Goal: Register for event/course

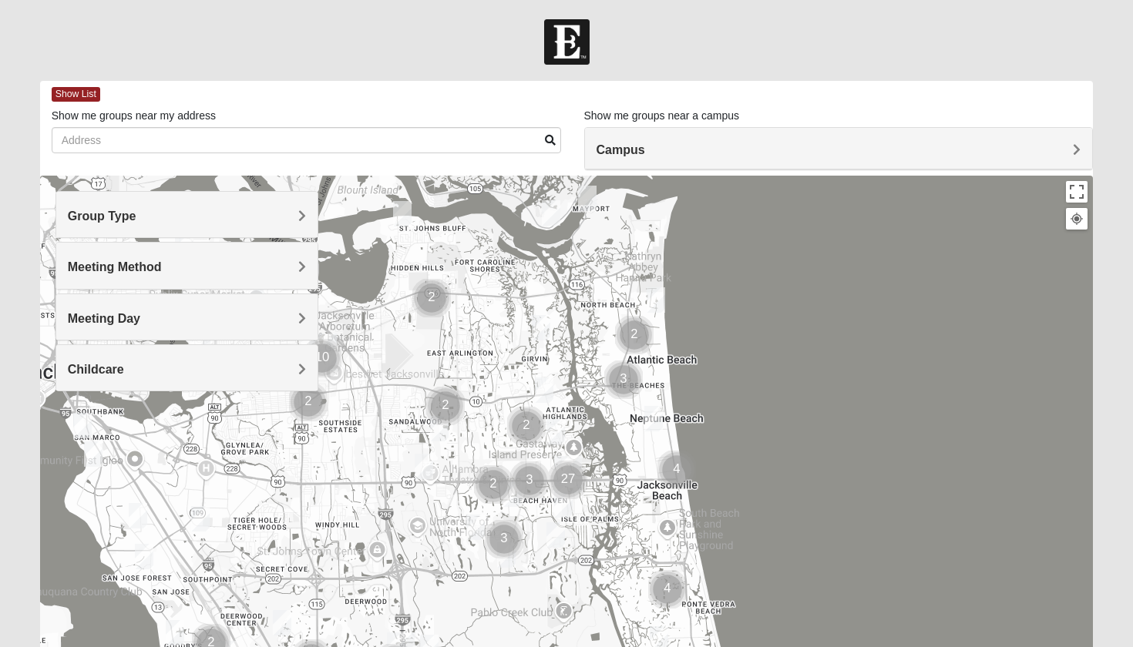
click at [654, 425] on img "Mens Coker 32250" at bounding box center [653, 418] width 18 height 25
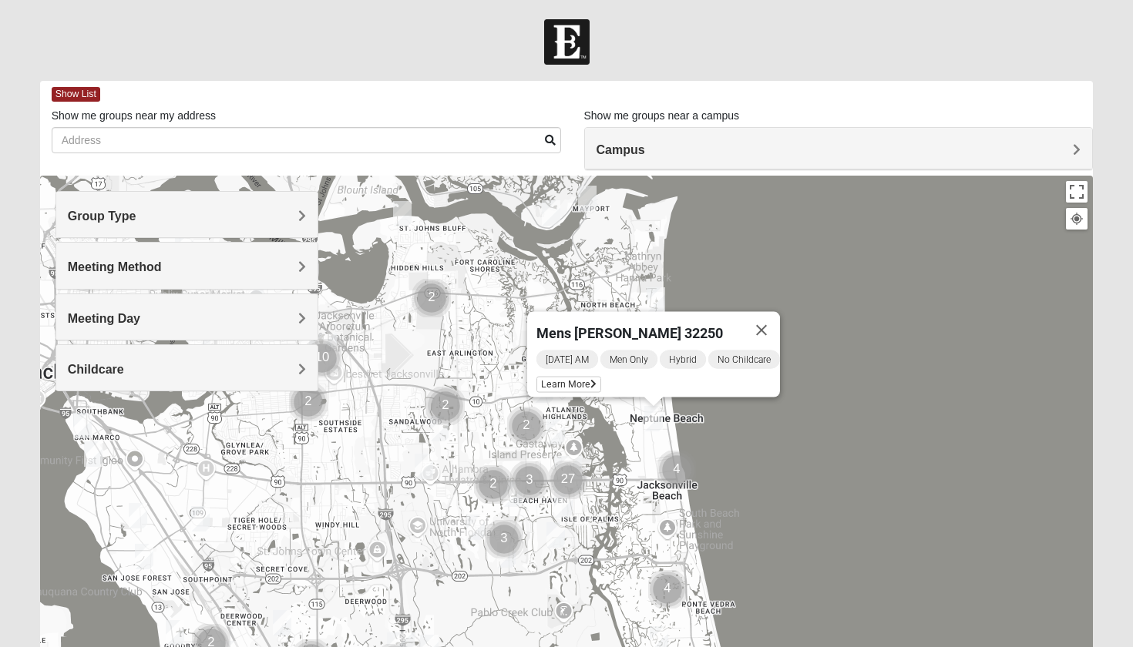
click at [556, 387] on div "Friday AM Men Only Hybrid No Childcare Learn More" at bounding box center [658, 373] width 244 height 49
click at [555, 378] on span "Learn More" at bounding box center [568, 385] width 65 height 16
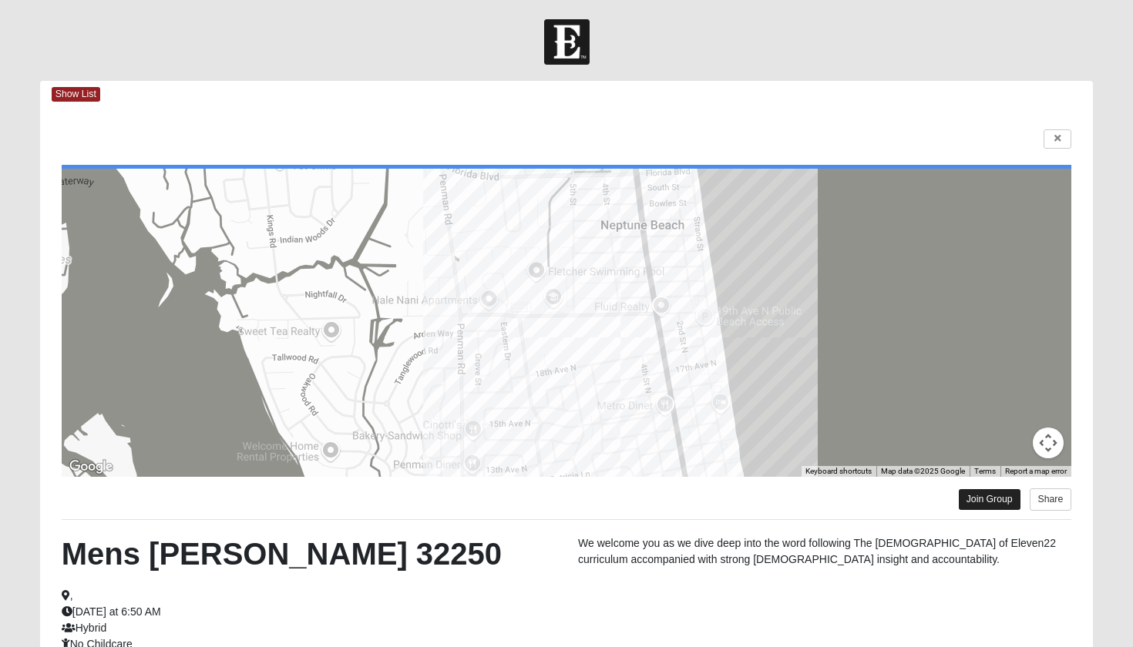
click at [986, 503] on link "Join Group" at bounding box center [990, 499] width 62 height 21
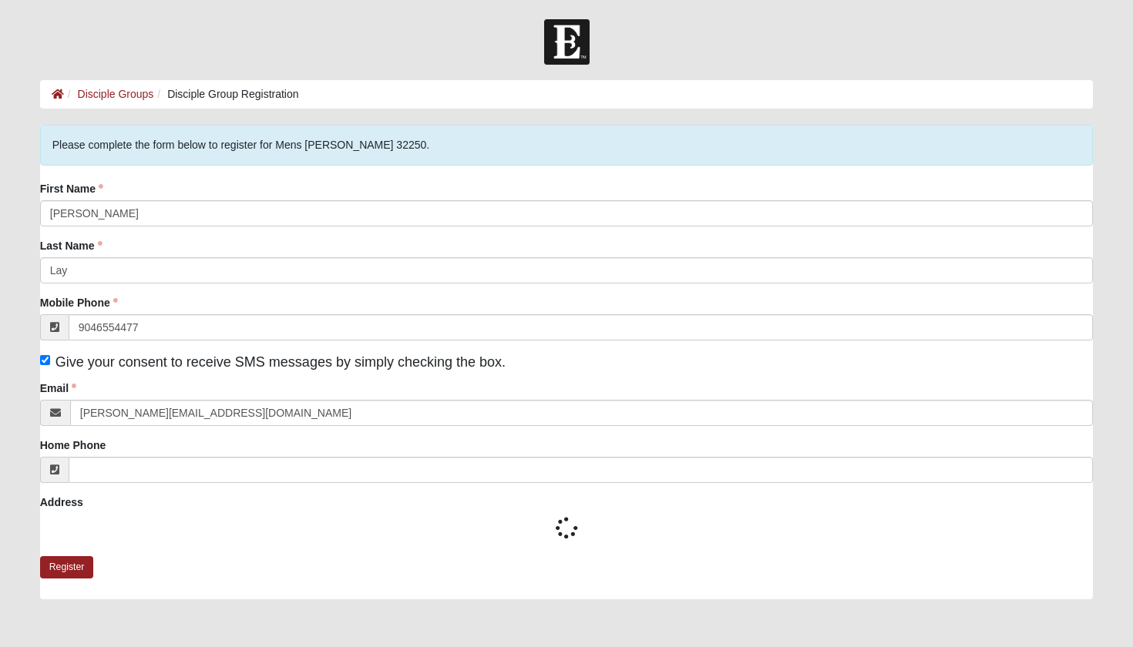
type input "(904) 655-4477"
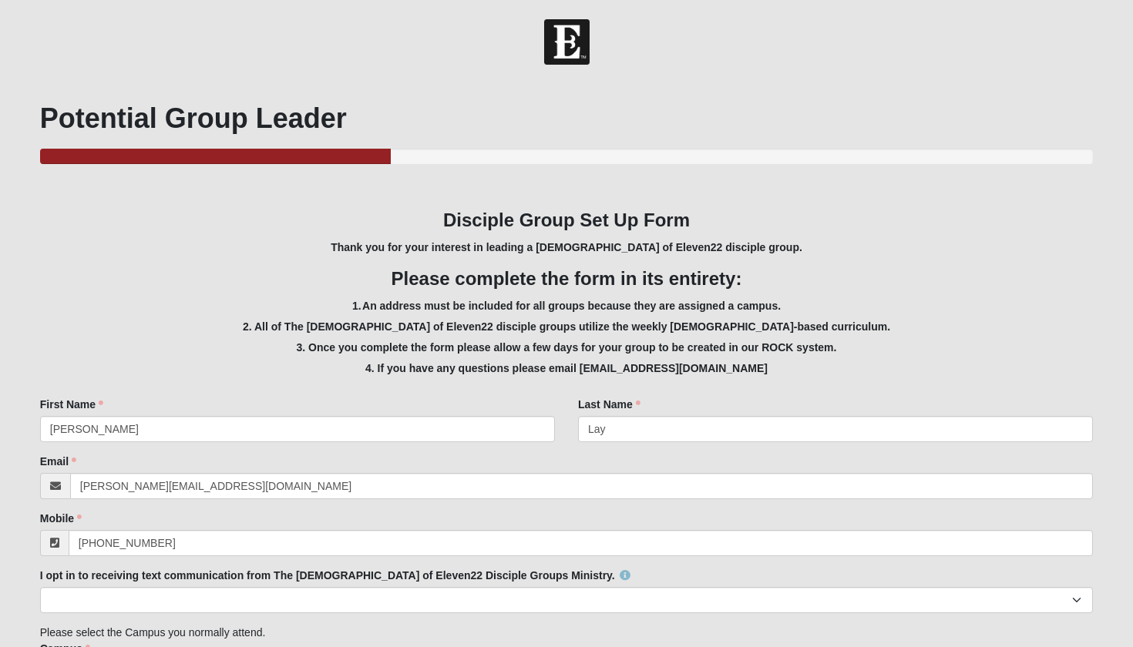
scroll to position [993, 0]
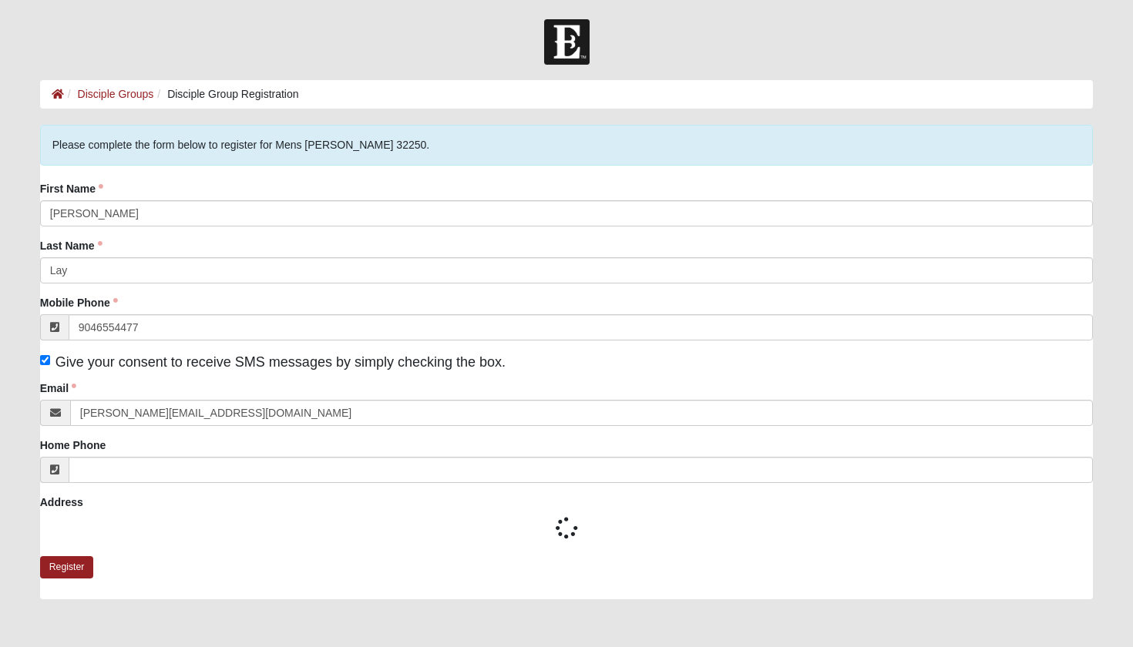
type input "[PHONE_NUMBER]"
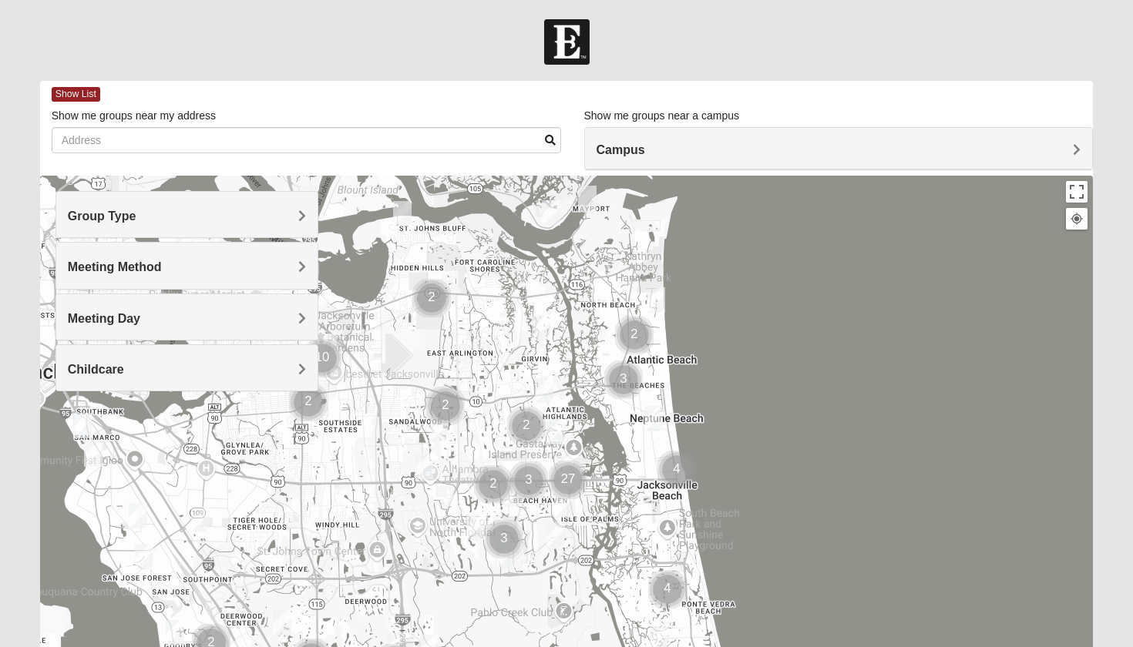
click at [110, 210] on span "Group Type" at bounding box center [102, 216] width 69 height 13
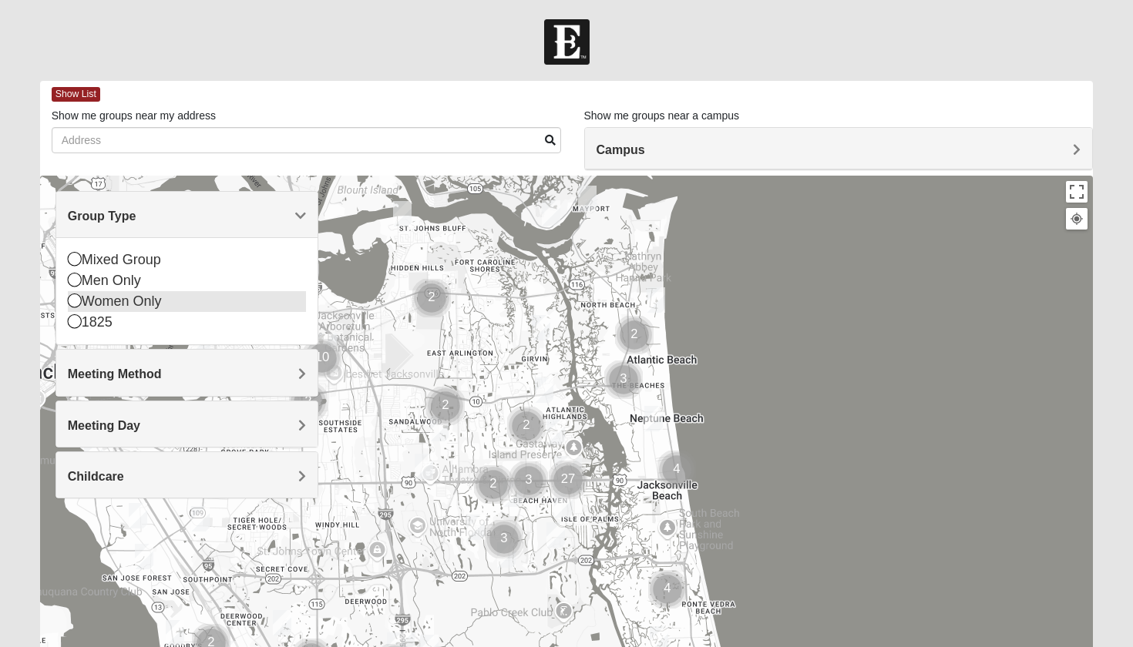
click at [124, 293] on div "Women Only" at bounding box center [187, 301] width 239 height 21
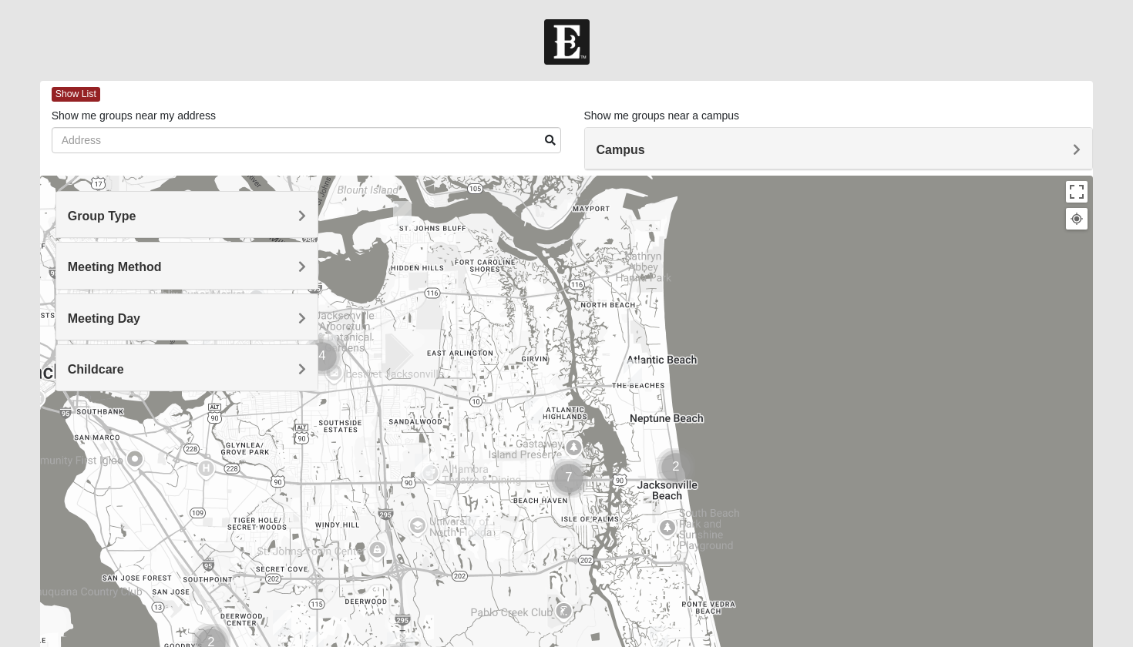
click at [571, 476] on img "Cluster of 7 groups" at bounding box center [568, 478] width 39 height 39
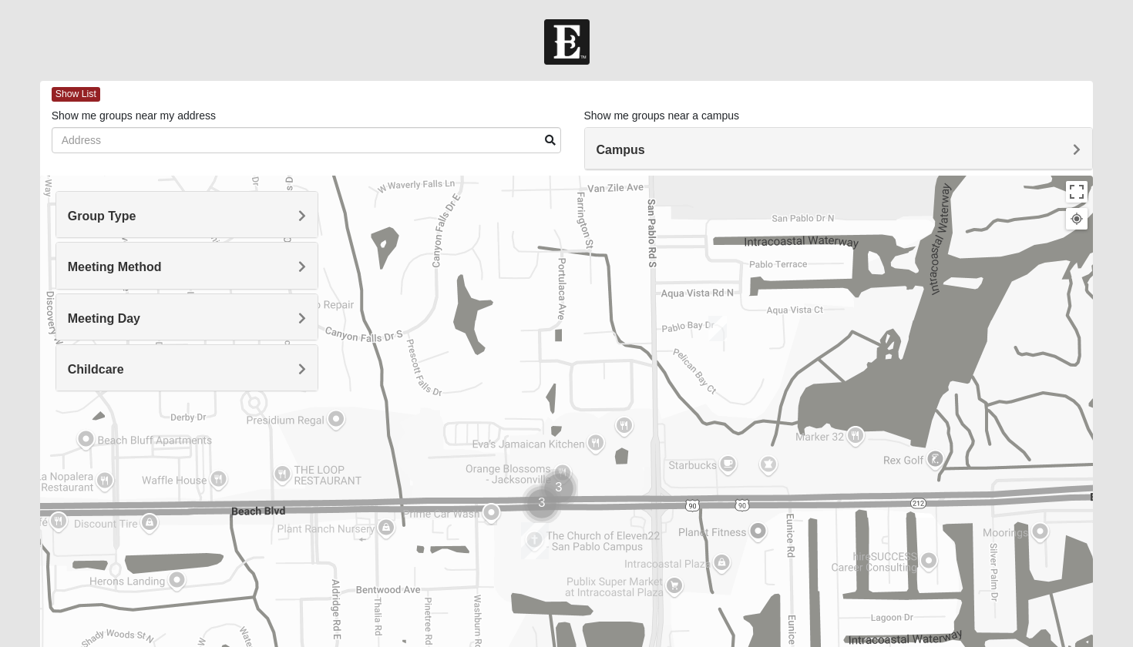
click at [555, 495] on img "Cluster of 3 groups" at bounding box center [558, 488] width 39 height 39
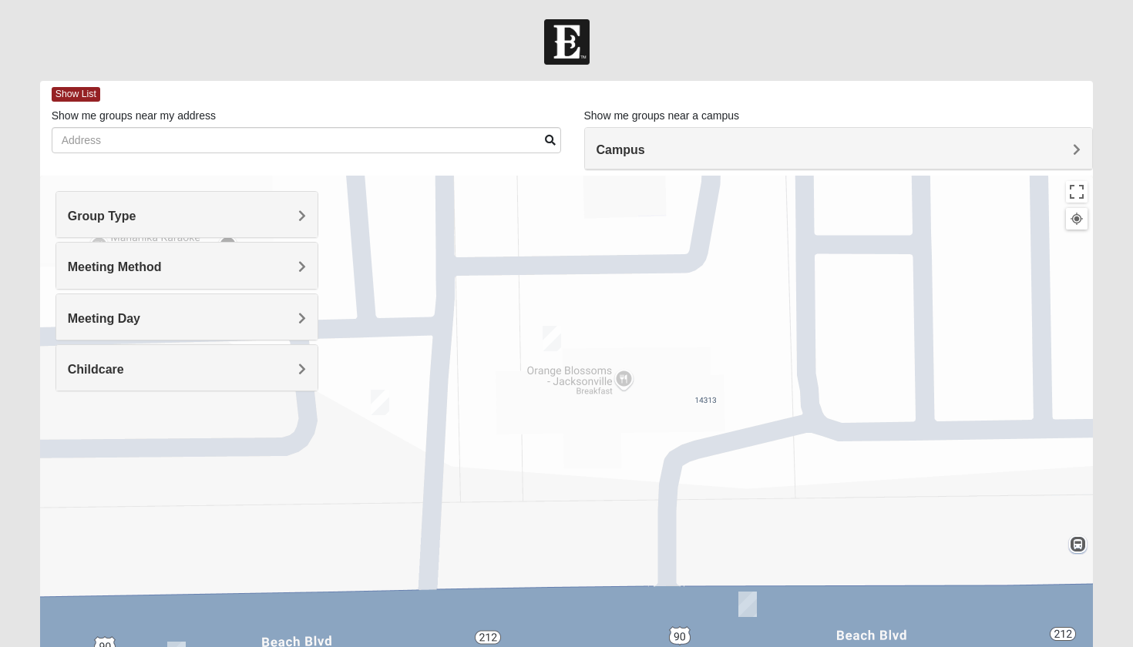
click at [383, 398] on img "Womens Wade 32250" at bounding box center [380, 402] width 18 height 25
click at [551, 348] on img "On Campus Womens Holt 32250" at bounding box center [551, 338] width 18 height 25
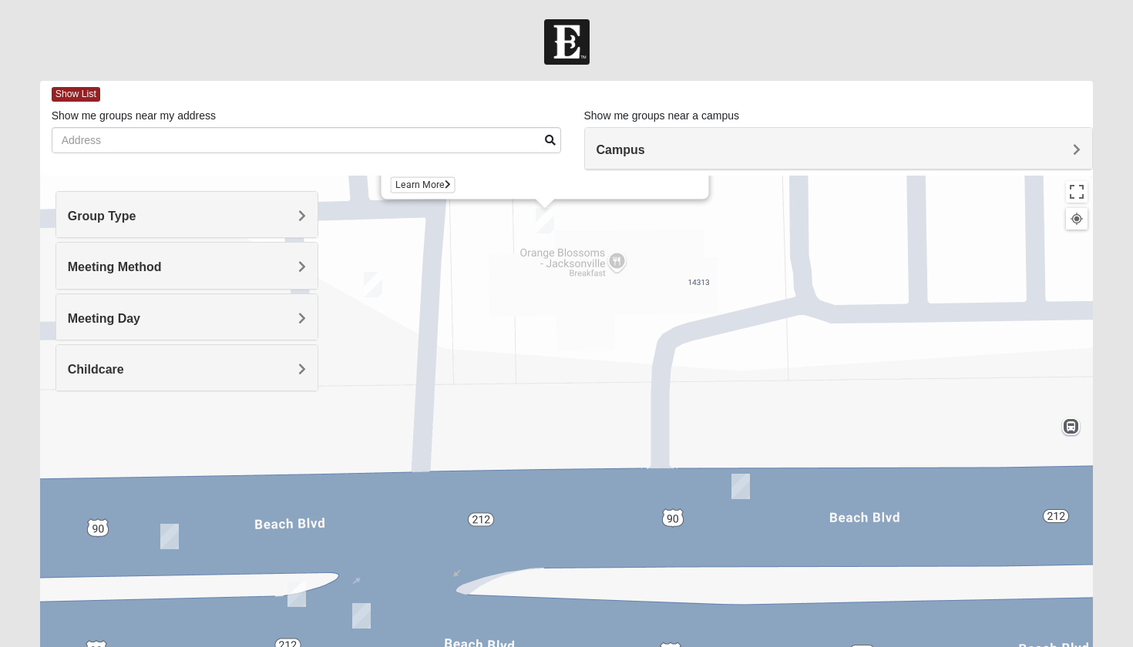
drag, startPoint x: 738, startPoint y: 531, endPoint x: 731, endPoint y: 372, distance: 158.9
click at [731, 372] on div "On Campus Womens Holt 32250 Tuesday PM Women Only In Person No Childcare Learn …" at bounding box center [566, 484] width 1053 height 616
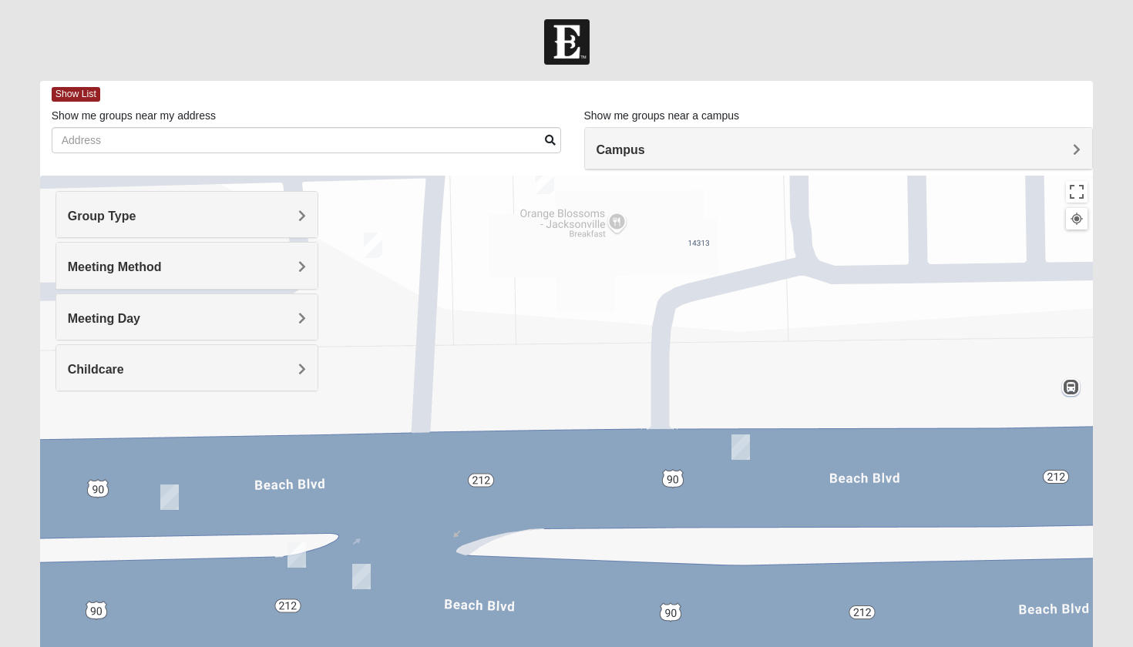
click at [742, 448] on img "On Campus Womens Simpson / Helmus 32250" at bounding box center [740, 447] width 18 height 25
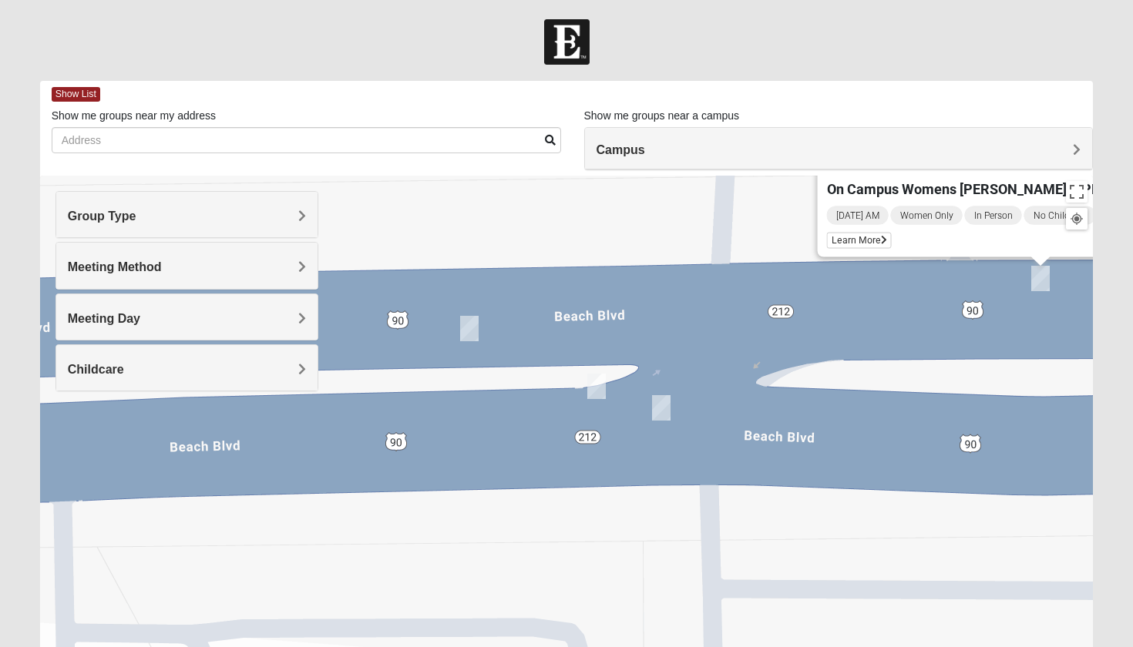
drag, startPoint x: 477, startPoint y: 410, endPoint x: 784, endPoint y: 233, distance: 353.8
click at [786, 233] on div "On Campus Womens Simpson / Helmus 32250 Friday AM Women Only In Person No Child…" at bounding box center [566, 484] width 1053 height 616
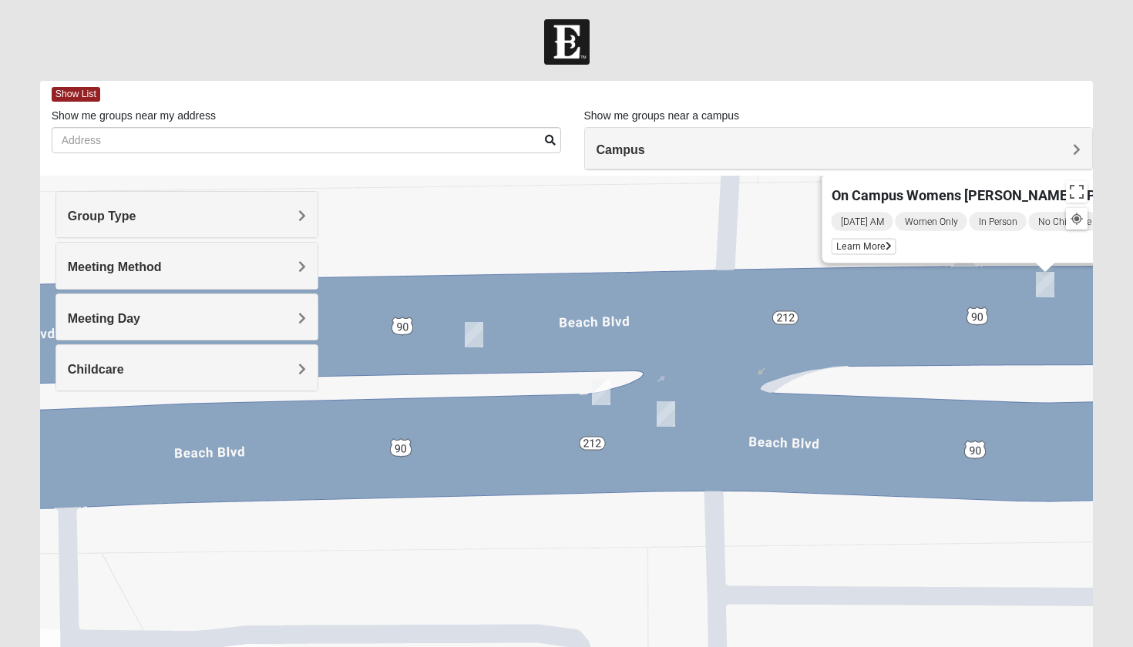
click at [480, 330] on img "On Campus Womens Manfredi 32250" at bounding box center [474, 334] width 18 height 25
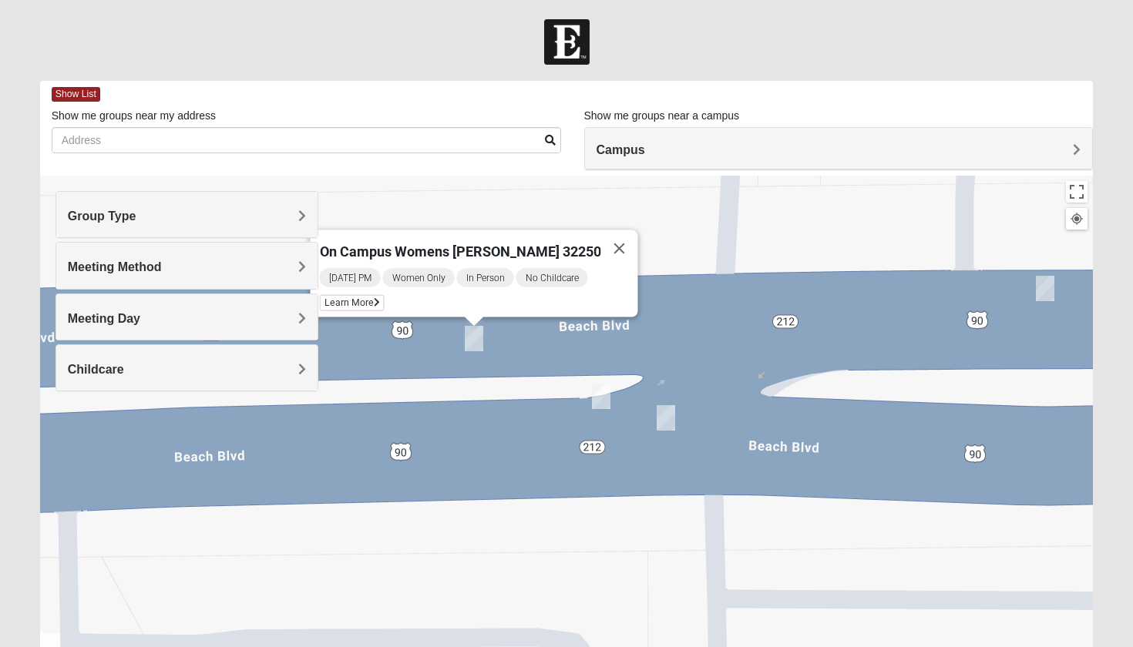
click at [601, 398] on img "On Campus Womens Smith 32250" at bounding box center [601, 396] width 18 height 25
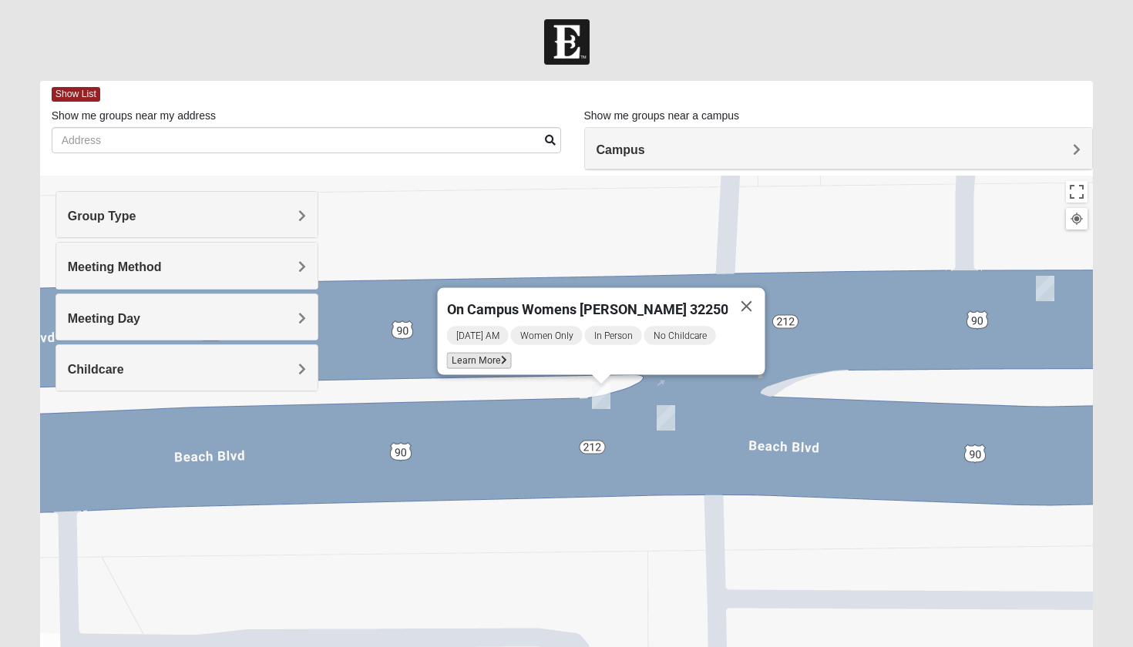
click at [488, 353] on span "Learn More" at bounding box center [479, 361] width 65 height 16
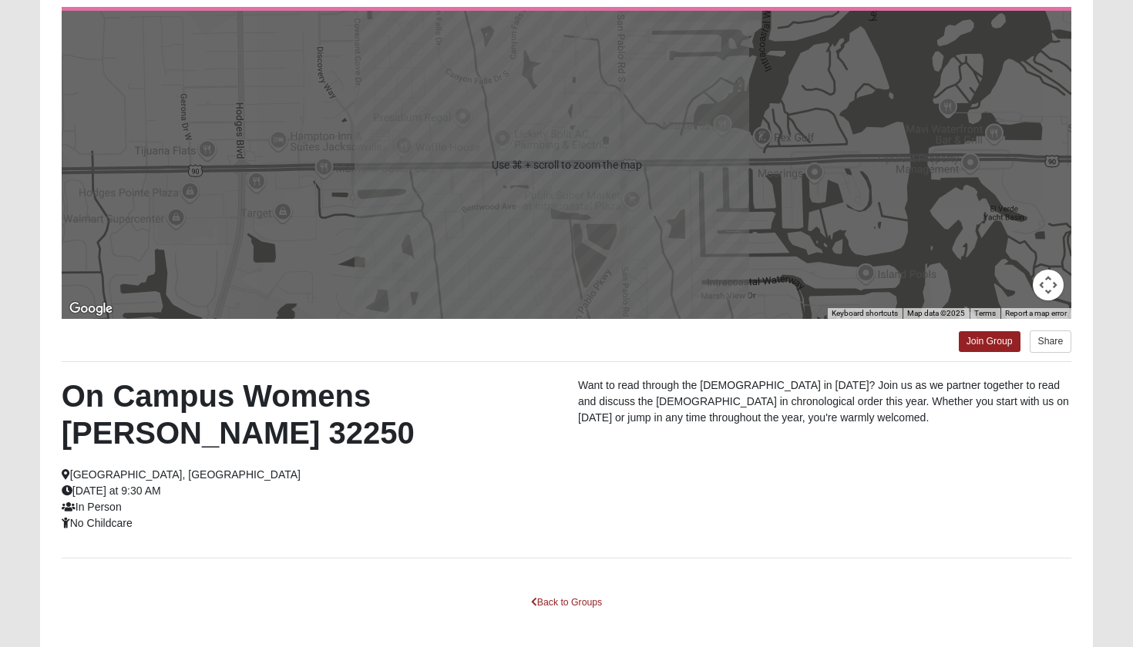
scroll to position [160, 0]
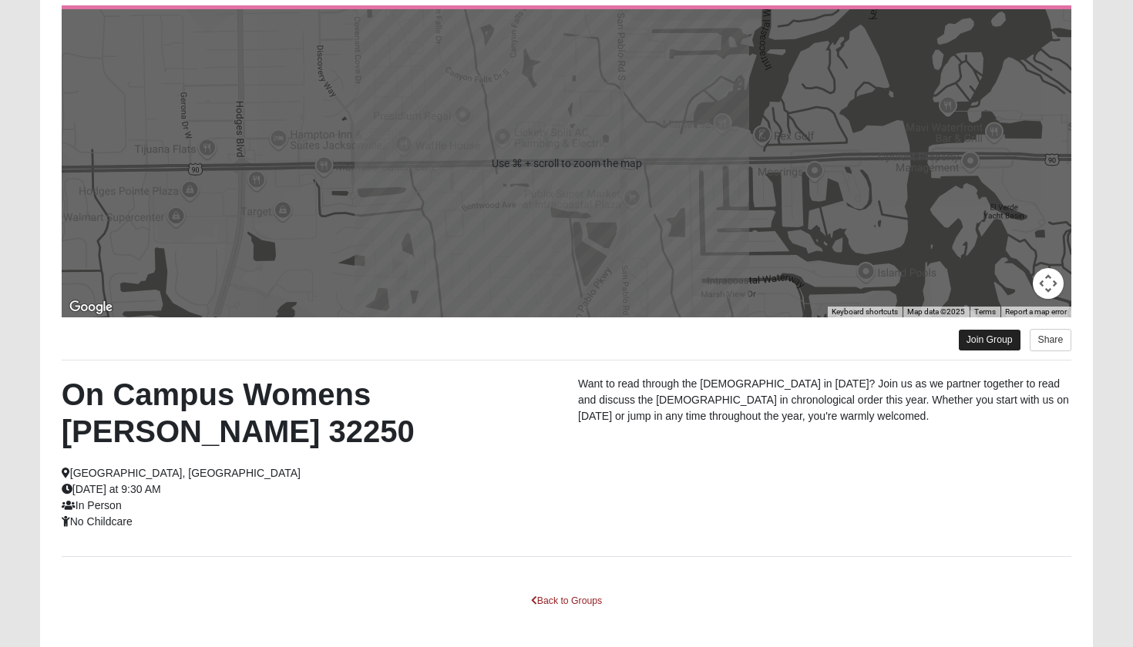
click at [987, 341] on link "Join Group" at bounding box center [990, 340] width 62 height 21
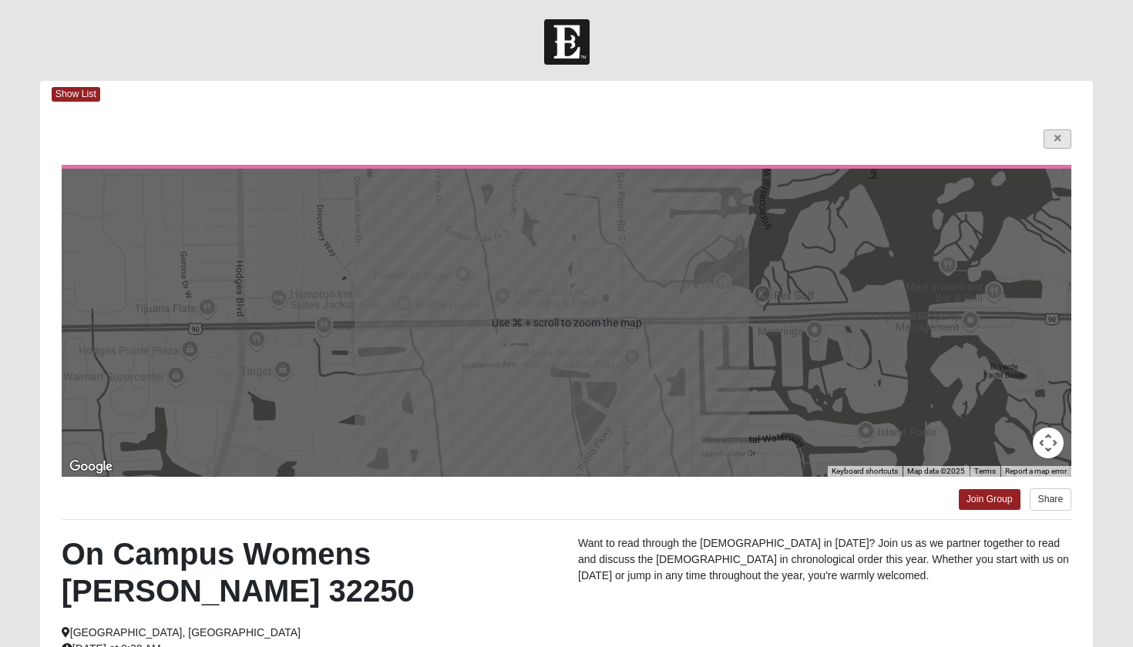
scroll to position [0, 0]
click at [1062, 142] on link at bounding box center [1057, 138] width 28 height 19
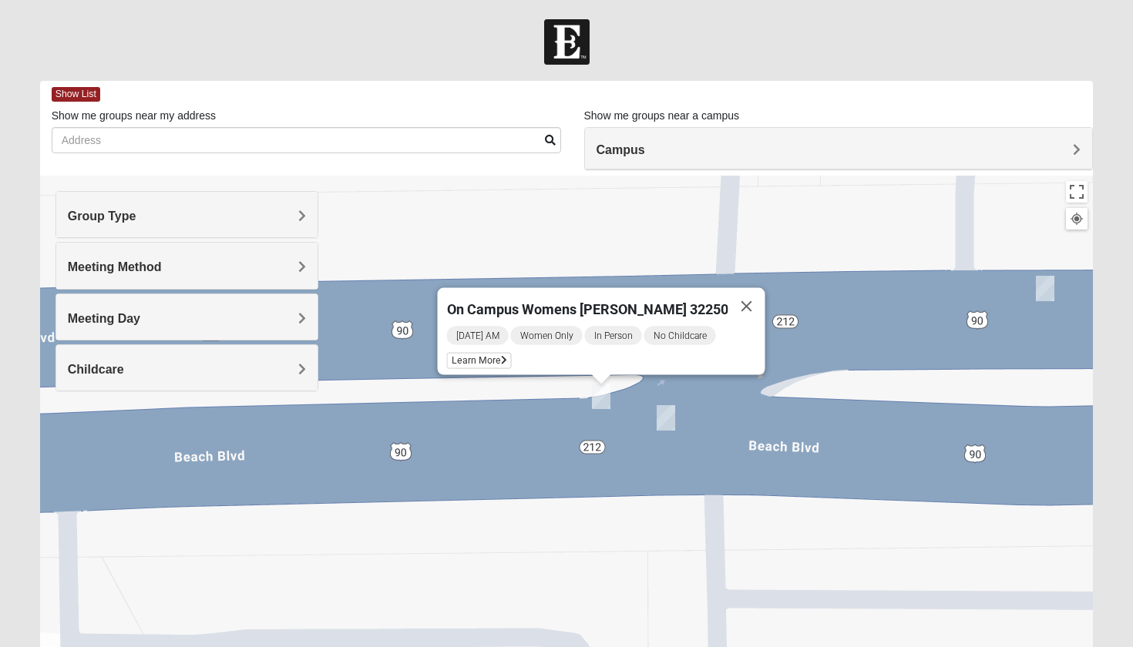
click at [666, 415] on img "On Campus Womens Jollow/Tramazzo 32250" at bounding box center [666, 417] width 18 height 25
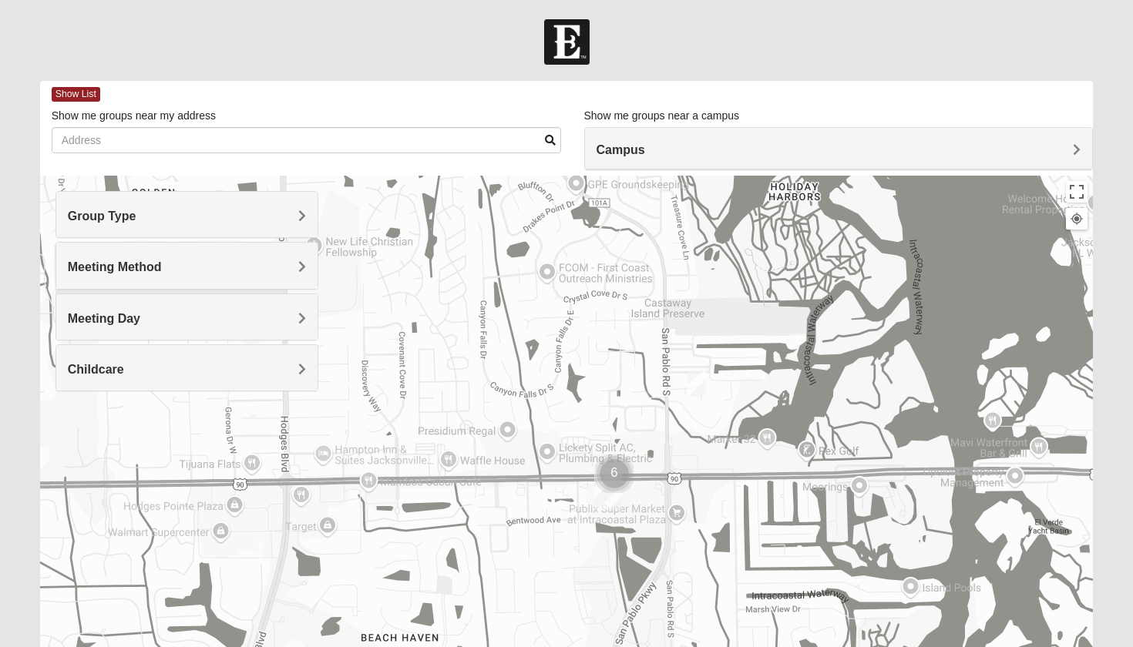
click at [695, 381] on img "Womens Hullinger 32224" at bounding box center [696, 383] width 18 height 25
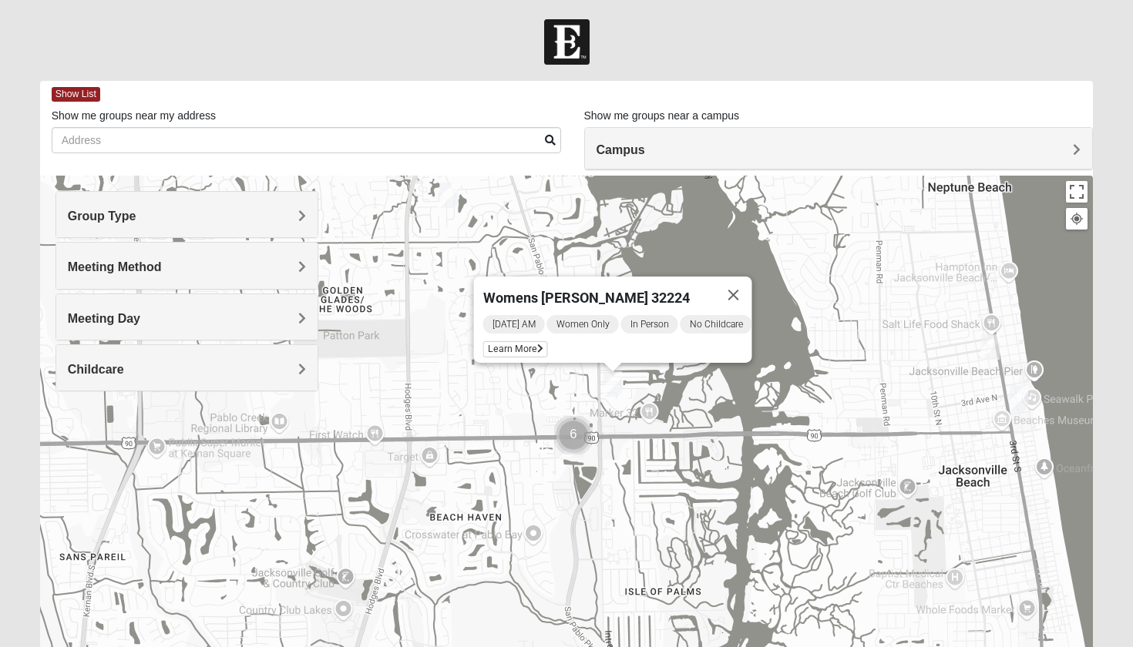
click at [989, 351] on img "Womens Clifton 32250" at bounding box center [990, 346] width 18 height 25
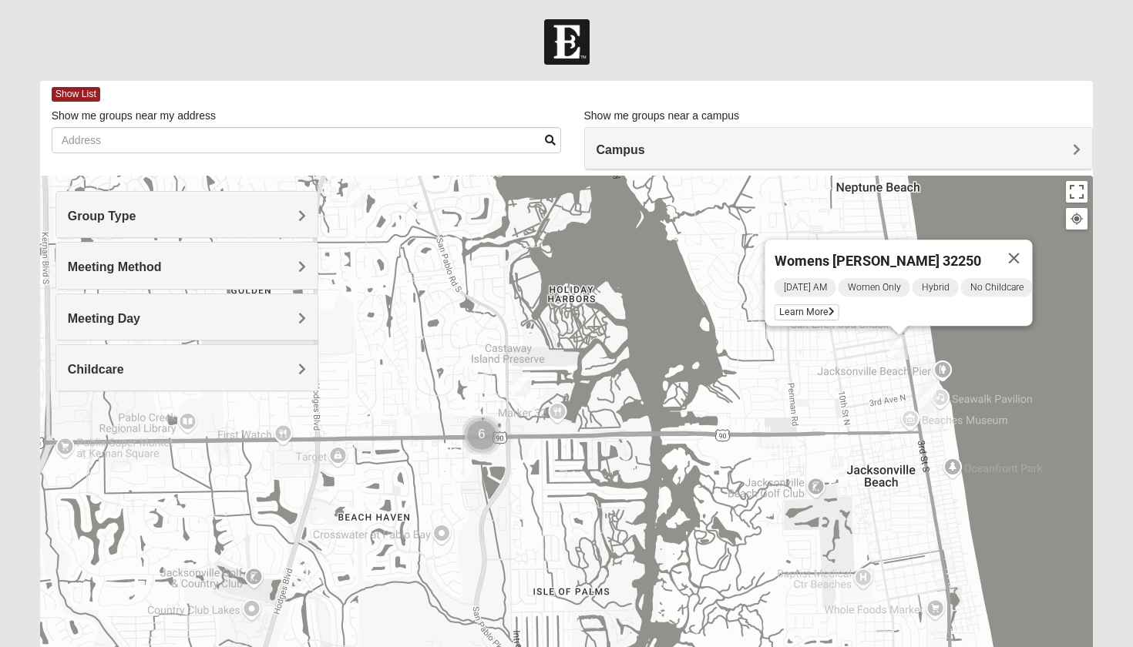
click at [927, 398] on img "Womens Sparkman/Flautt 32250" at bounding box center [927, 398] width 18 height 25
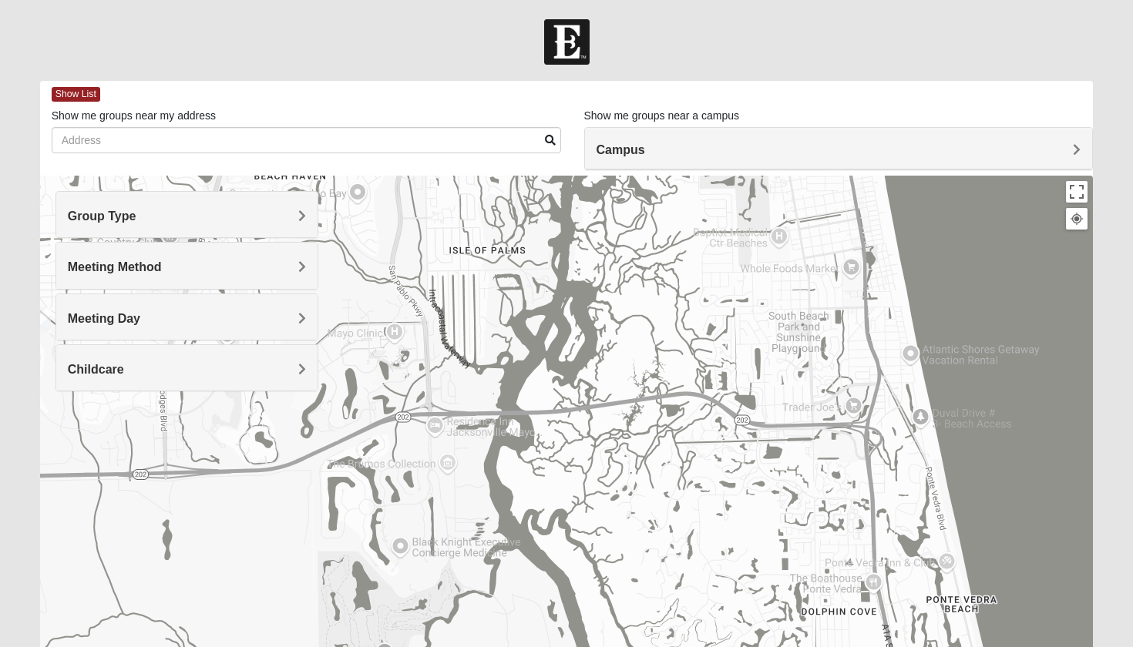
drag, startPoint x: 855, startPoint y: 551, endPoint x: 798, endPoint y: 203, distance: 352.9
click at [798, 203] on div "Womens Sparkman/Flautt 32250 Tuesday AM Women Only In Person No Childcare Learn…" at bounding box center [566, 484] width 1053 height 616
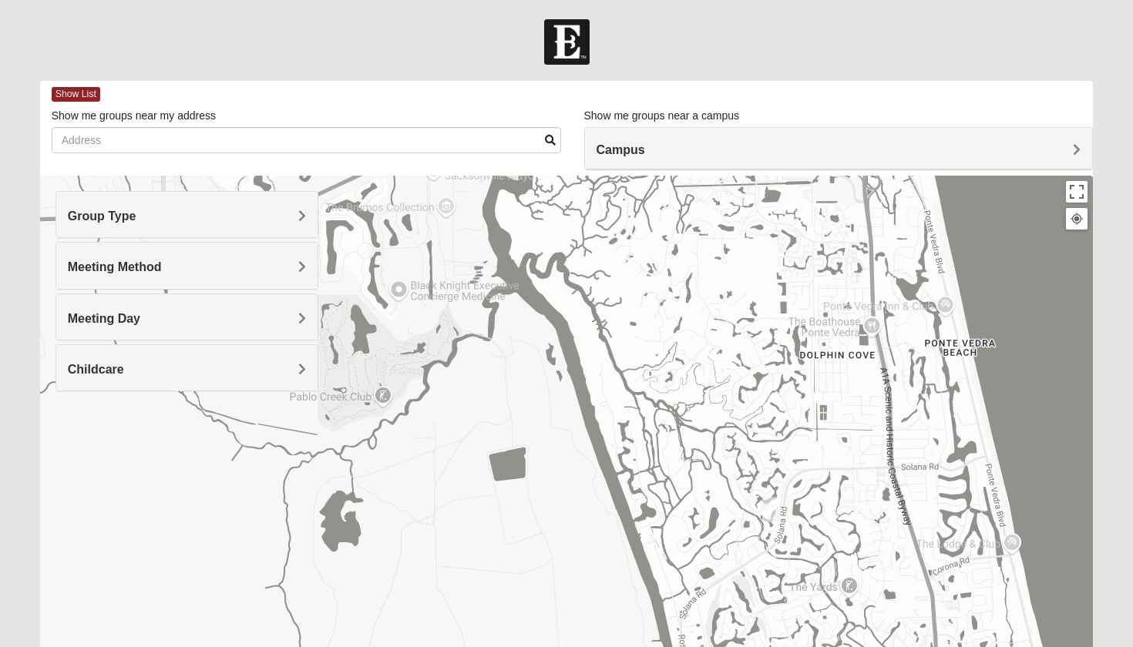
drag, startPoint x: 759, startPoint y: 526, endPoint x: 760, endPoint y: 277, distance: 248.9
click at [760, 277] on div "Womens Sparkman/Flautt 32250 Tuesday AM Women Only In Person No Childcare Learn…" at bounding box center [566, 484] width 1053 height 616
click at [775, 516] on img "Womens Paul 32082" at bounding box center [771, 509] width 18 height 25
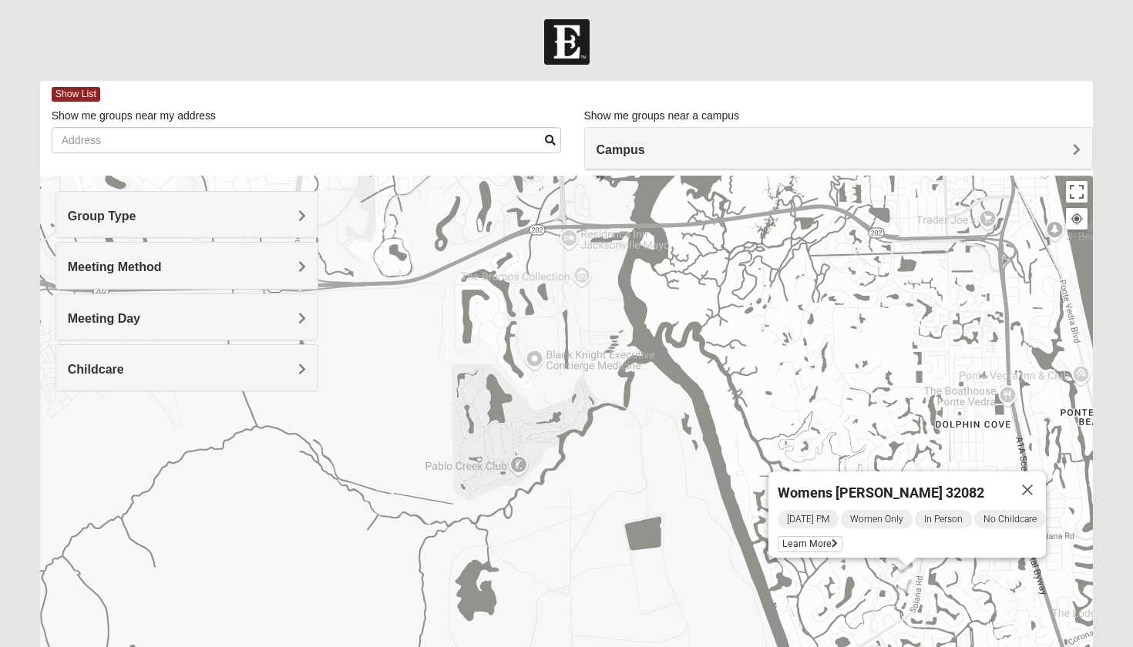
drag, startPoint x: 729, startPoint y: 307, endPoint x: 971, endPoint y: 506, distance: 313.2
click at [970, 506] on div "Womens Paul 32082 Tuesday PM Women Only In Person No Childcare Learn More" at bounding box center [566, 484] width 1053 height 616
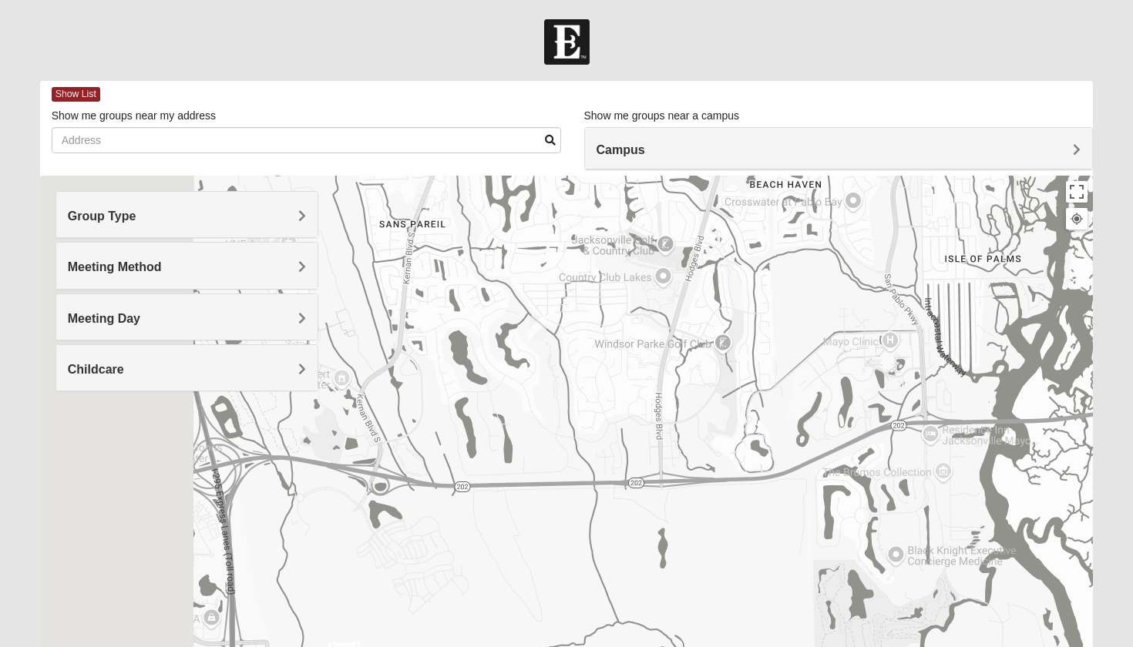
drag, startPoint x: 482, startPoint y: 455, endPoint x: 794, endPoint y: 515, distance: 317.7
click at [795, 516] on div "Womens Paul 32082 Tuesday PM Women Only In Person No Childcare Learn More" at bounding box center [566, 484] width 1053 height 616
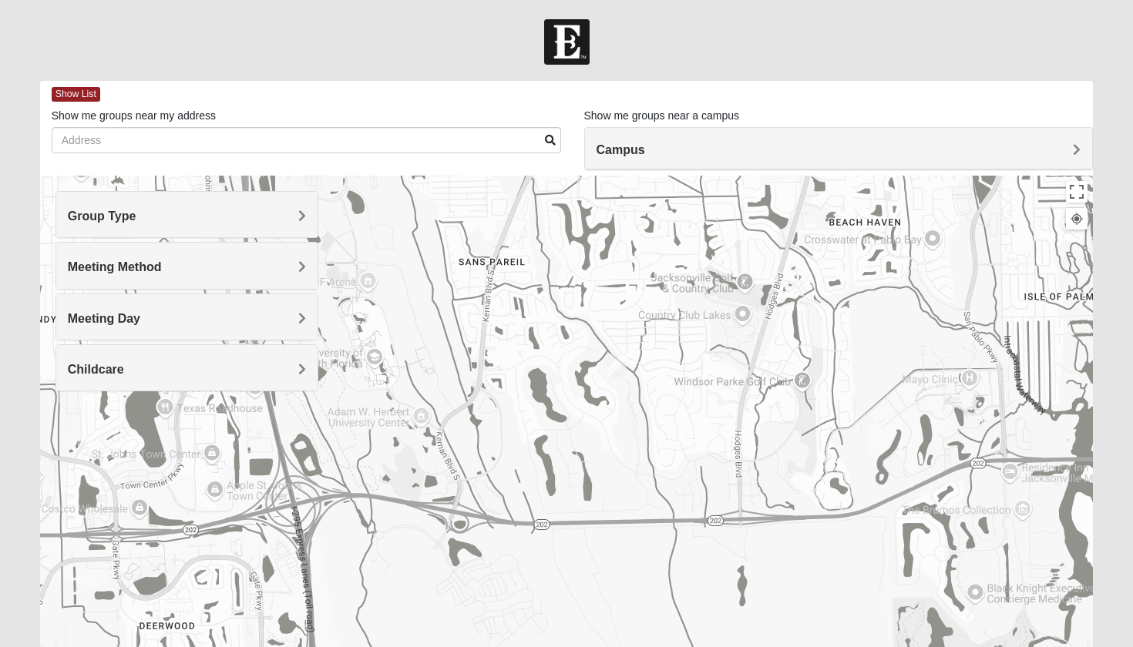
click at [614, 368] on img "Womens Nguyen 32224" at bounding box center [616, 366] width 18 height 25
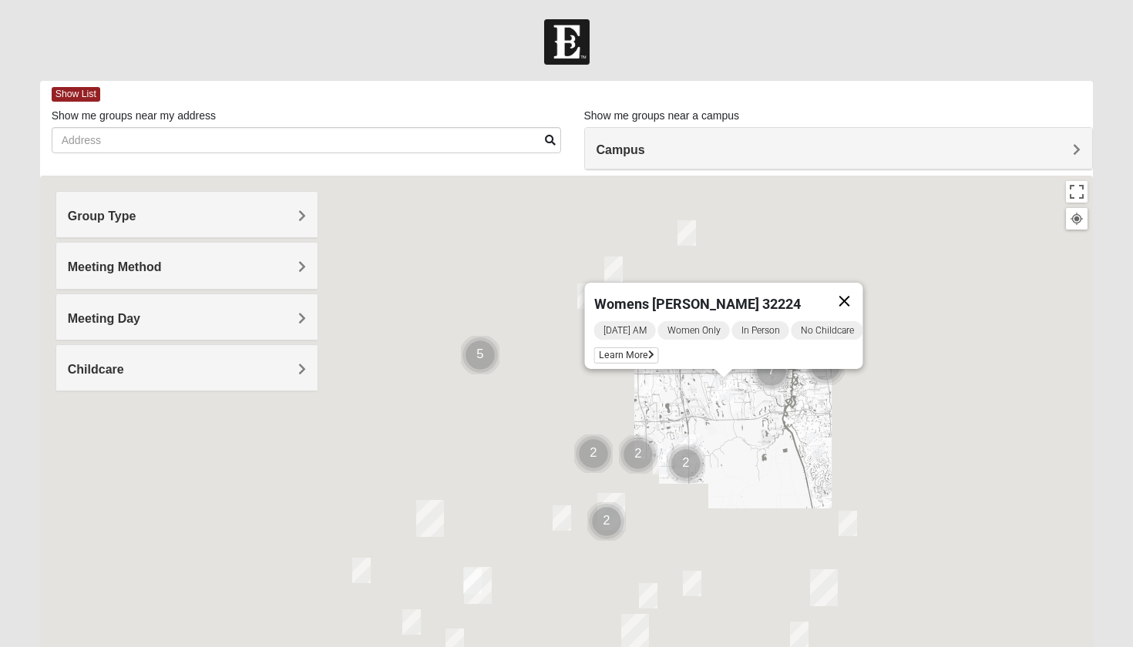
click at [860, 294] on button "Close" at bounding box center [844, 301] width 37 height 37
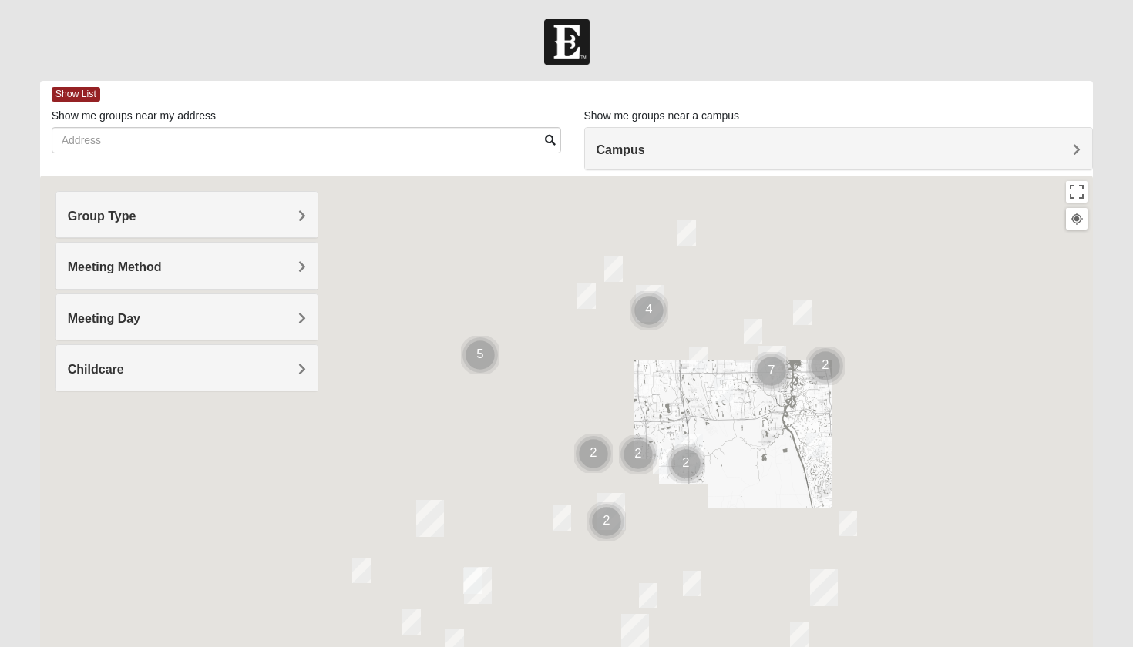
click at [800, 313] on img "Womens Foran 32233" at bounding box center [802, 312] width 18 height 25
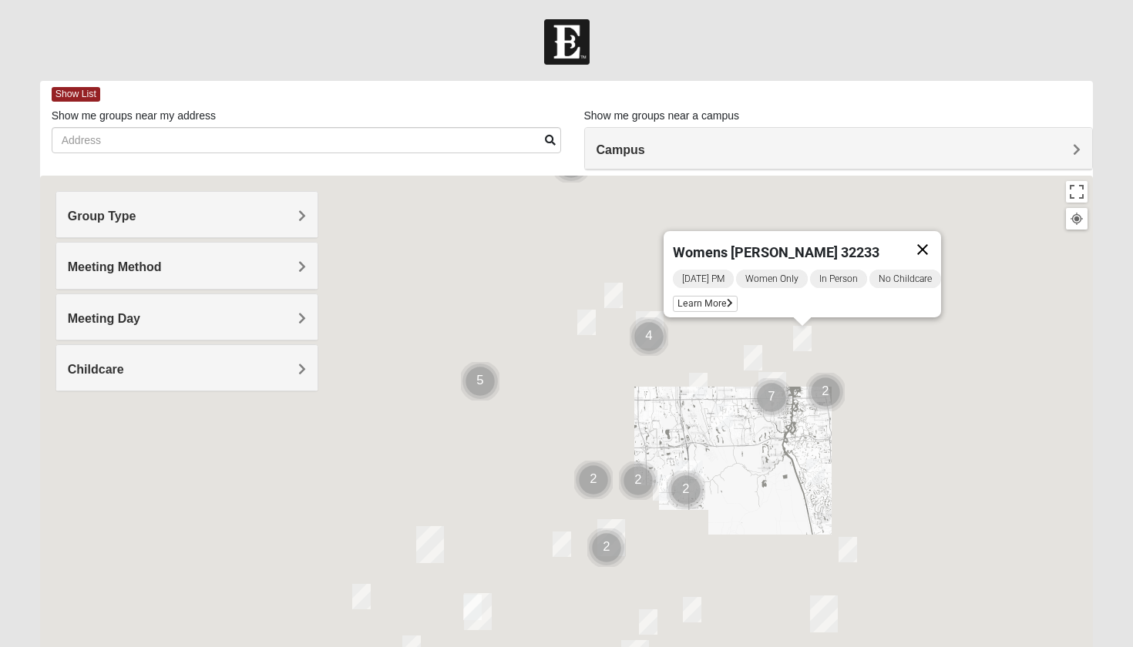
click at [938, 238] on button "Close" at bounding box center [922, 249] width 37 height 37
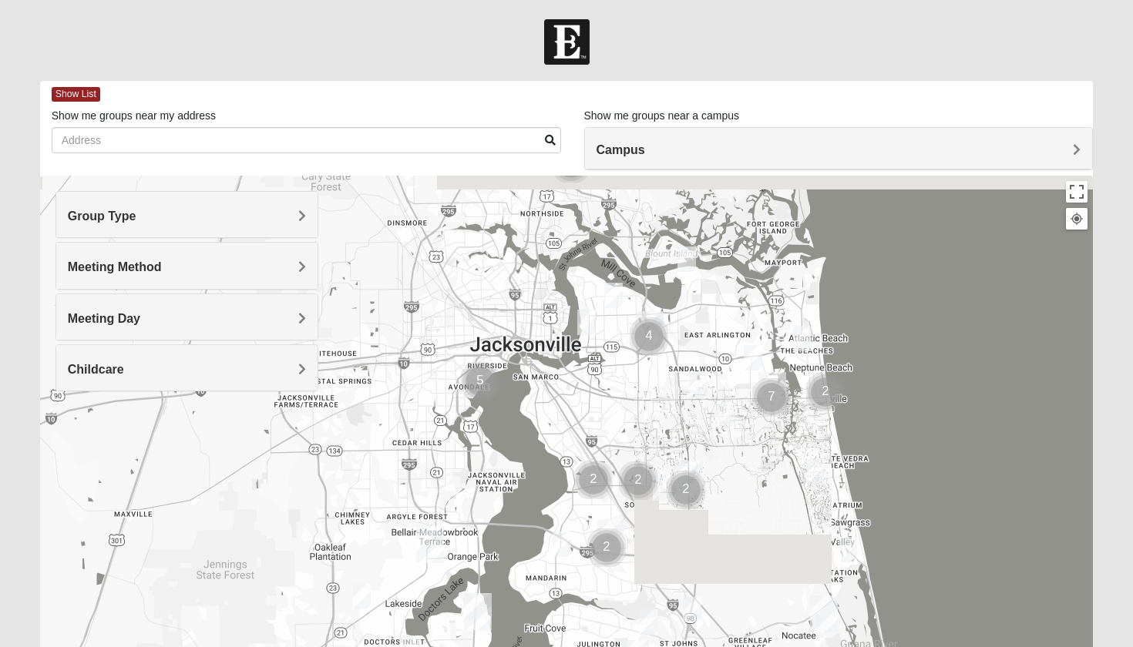
click at [825, 388] on img "Cluster of 2 groups" at bounding box center [825, 392] width 39 height 39
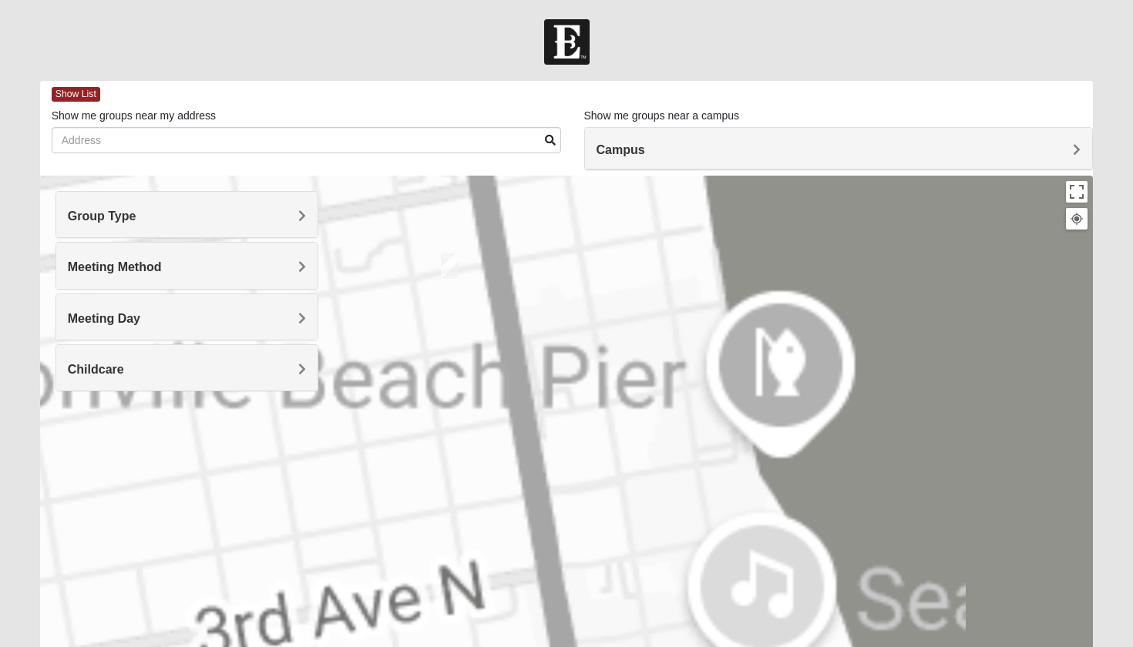
click at [445, 269] on img "Womens Clifton 32250" at bounding box center [450, 266] width 18 height 25
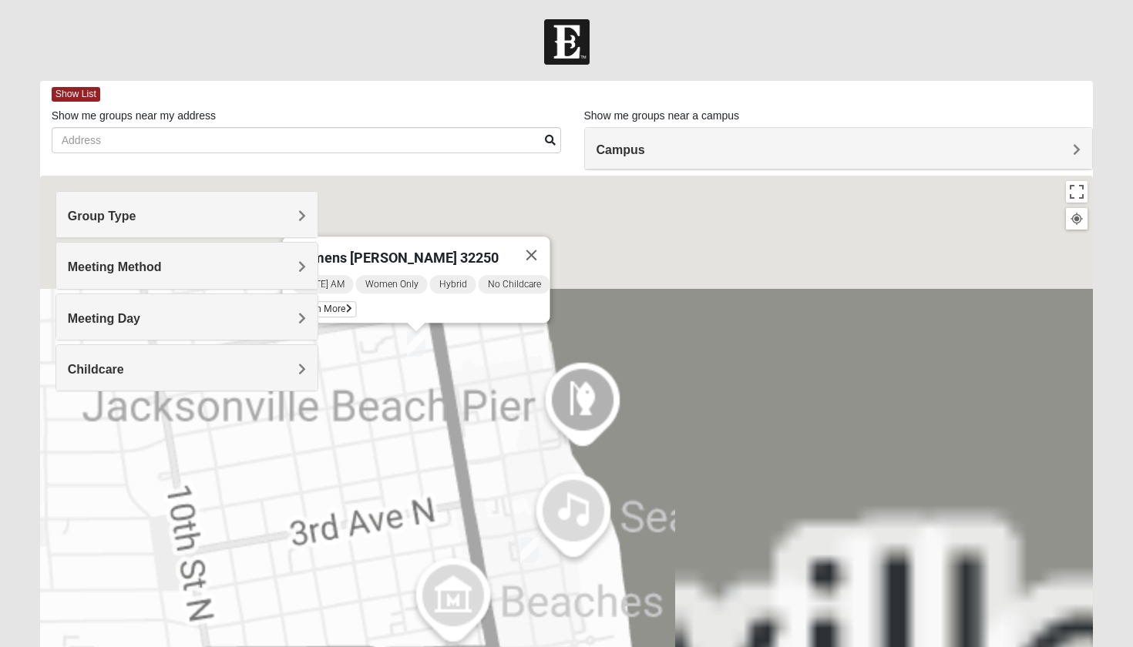
click at [533, 553] on img "Womens Sparkman/Flautt 32250" at bounding box center [529, 550] width 18 height 25
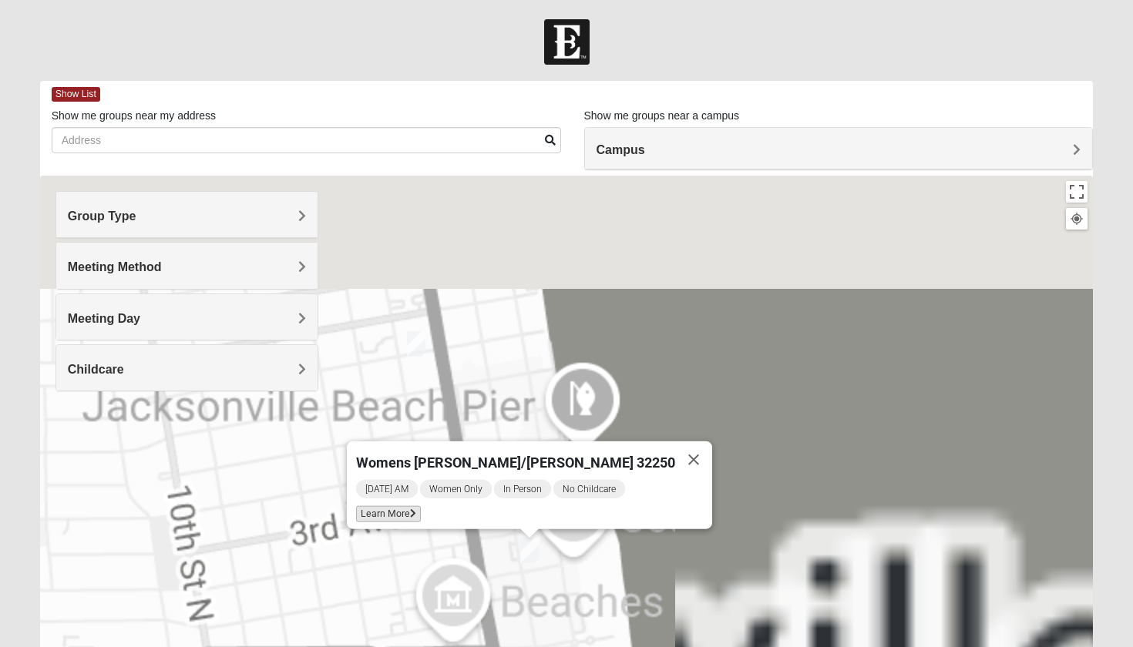
click at [415, 510] on span "Learn More" at bounding box center [388, 514] width 65 height 16
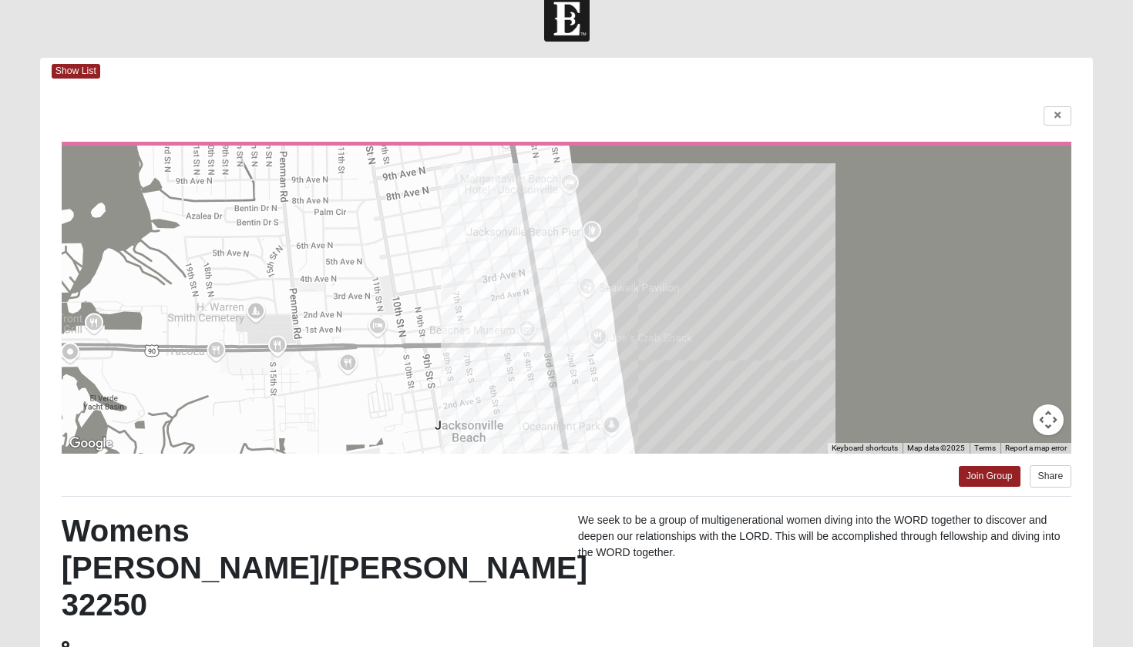
scroll to position [25, 0]
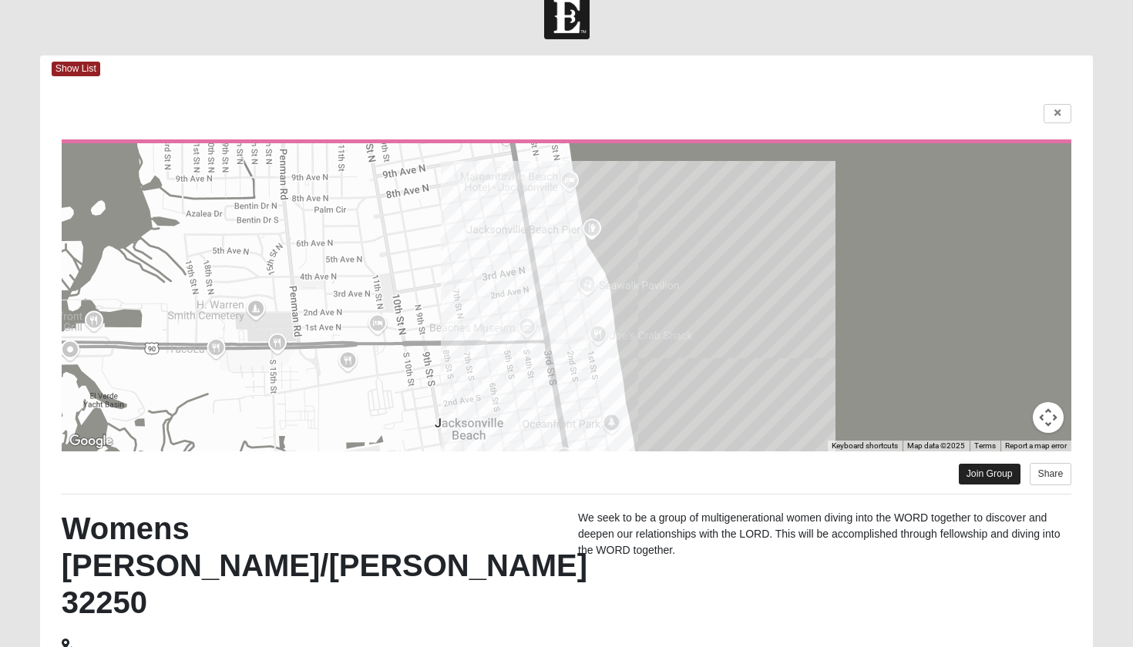
click at [969, 475] on link "Join Group" at bounding box center [990, 474] width 62 height 21
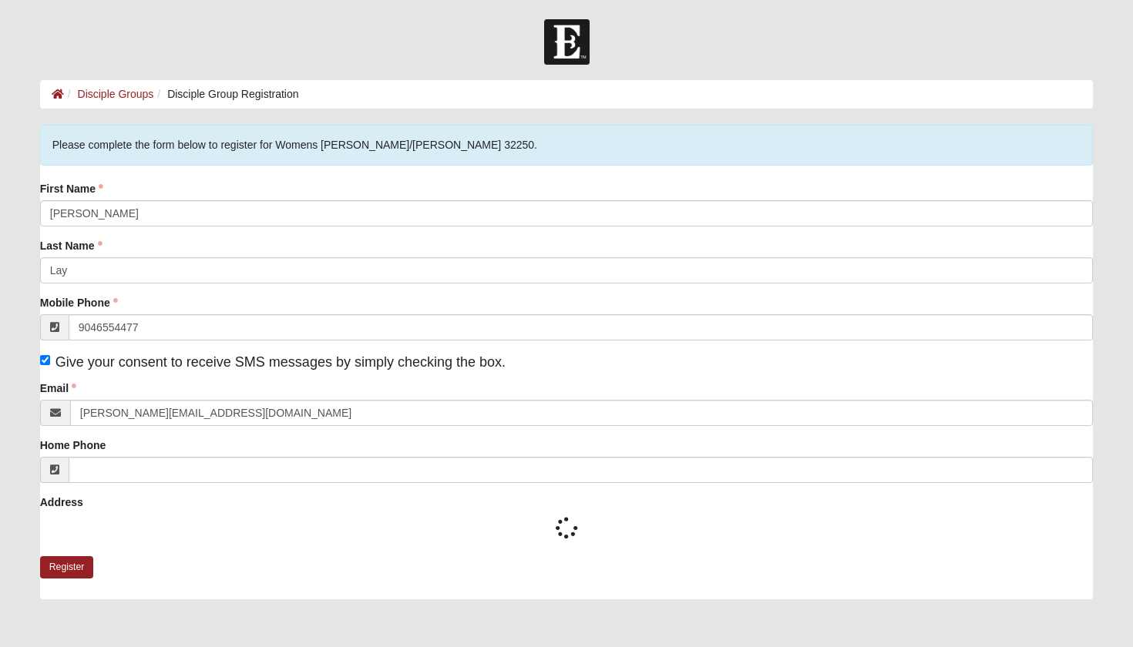
type input "[PHONE_NUMBER]"
